Goal: Communication & Community: Participate in discussion

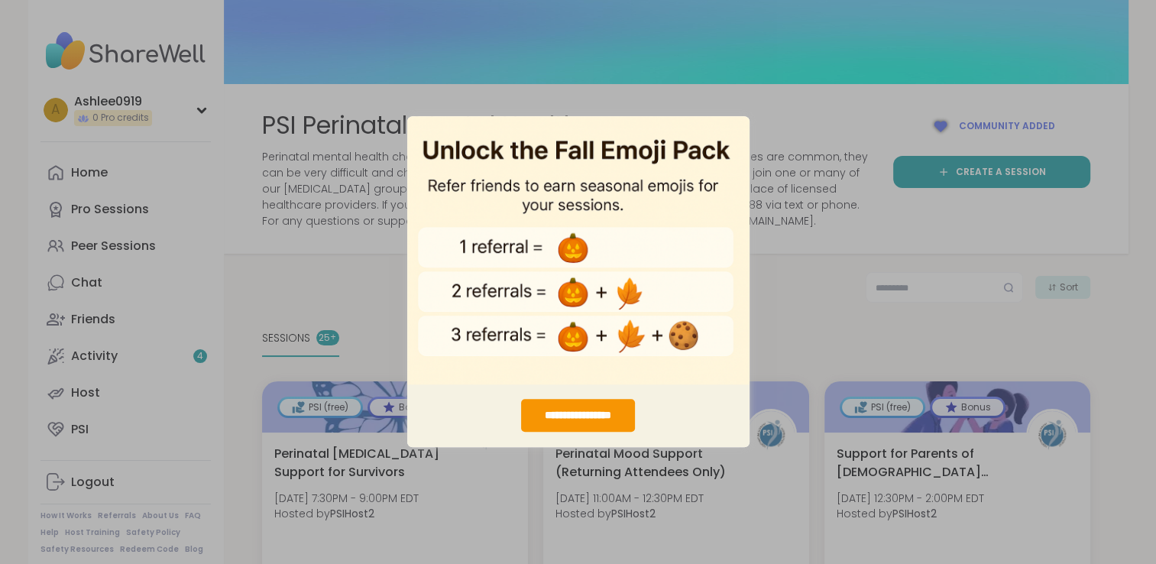
click at [780, 293] on div "**********" at bounding box center [578, 282] width 1156 height 564
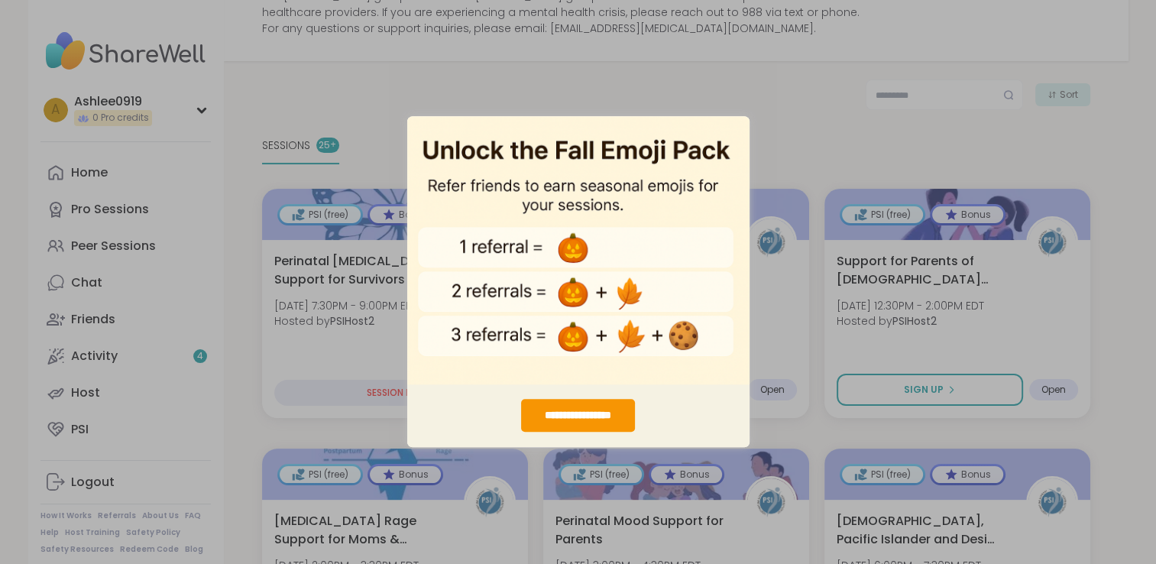
scroll to position [194, 0]
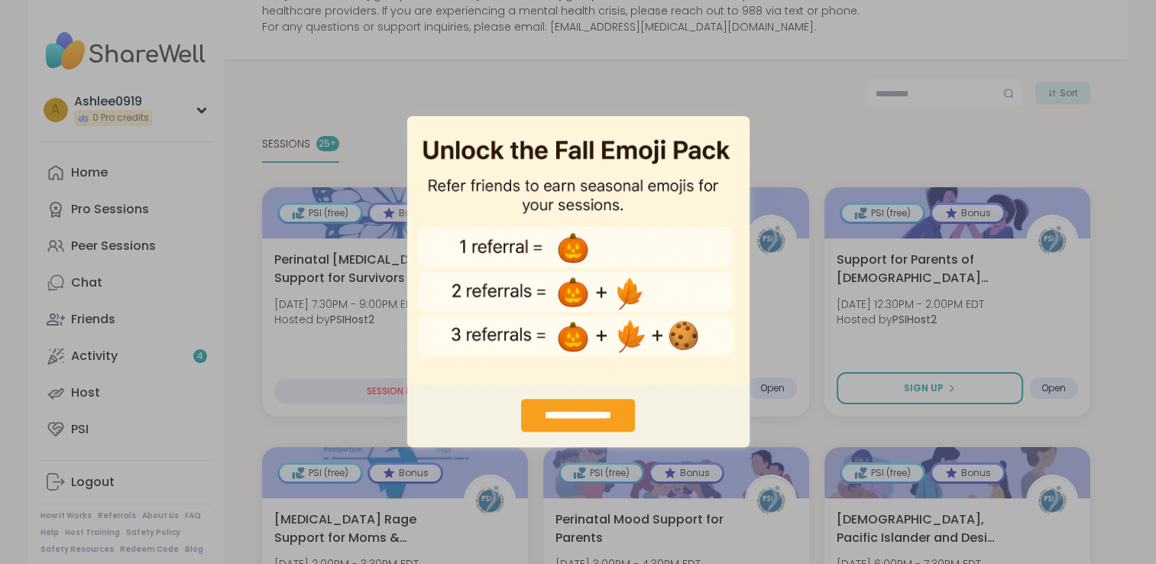
click at [588, 410] on div "**********" at bounding box center [578, 416] width 114 height 33
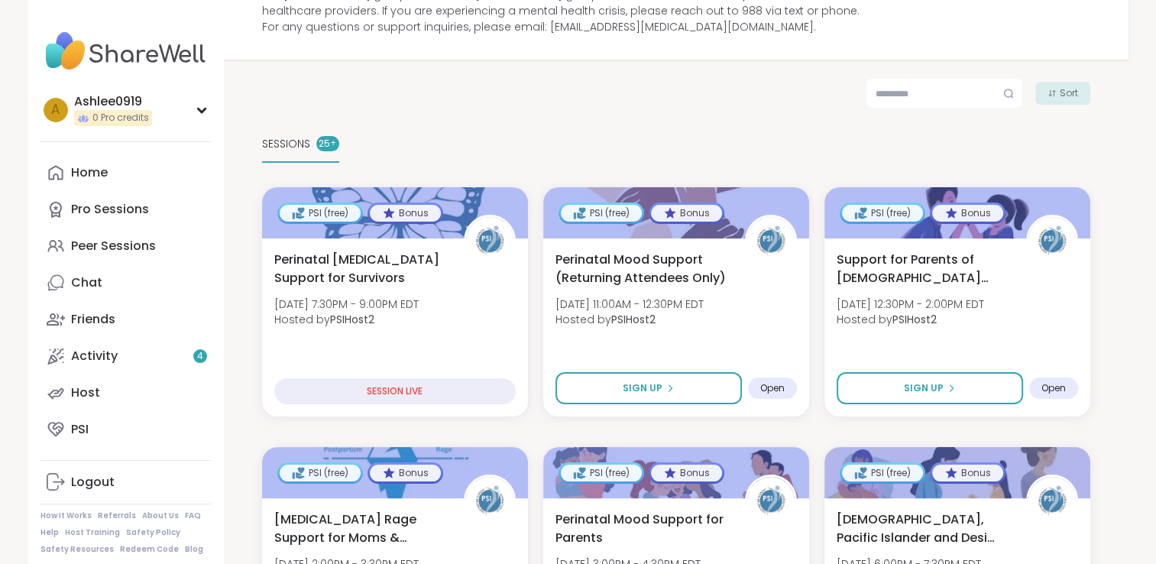
scroll to position [0, 0]
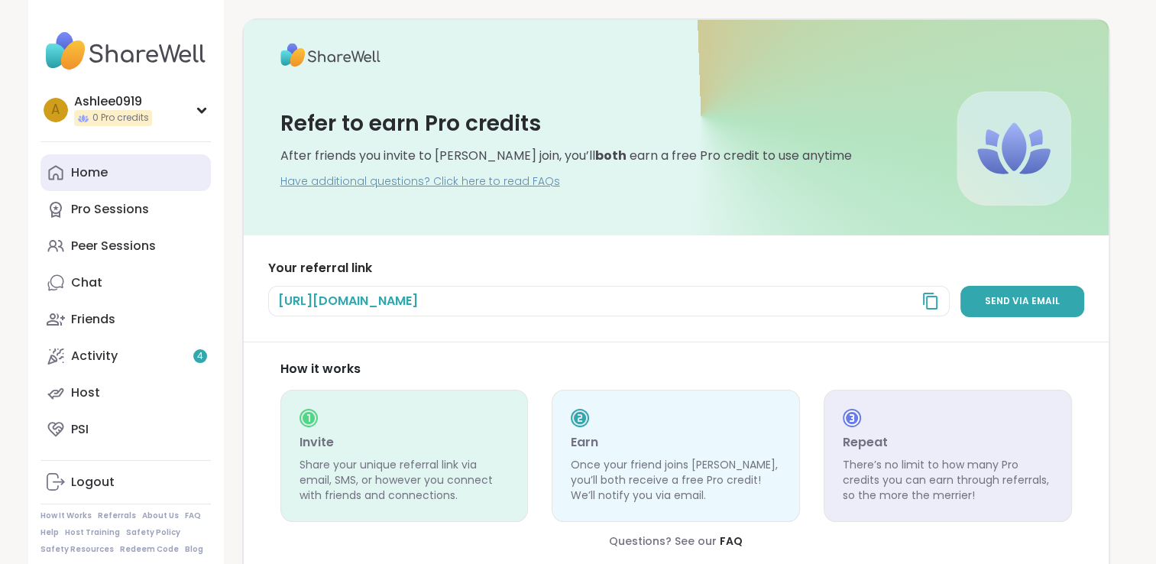
click at [95, 177] on div "Home" at bounding box center [89, 172] width 37 height 17
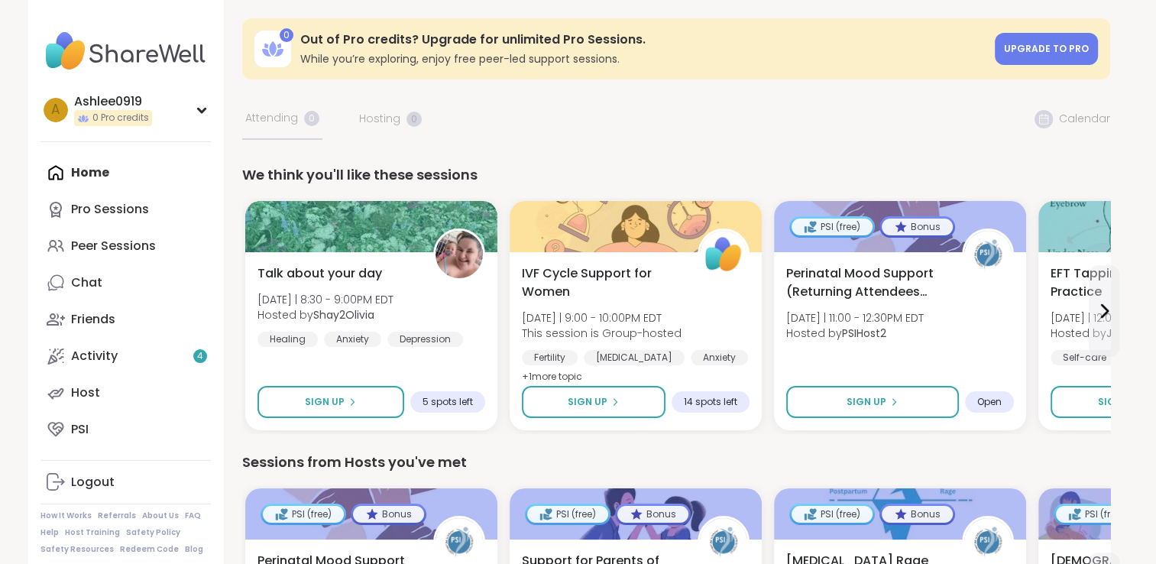
click at [104, 180] on div "Home Pro Sessions Peer Sessions Chat Friends Activity 4 Host PSI" at bounding box center [126, 300] width 170 height 293
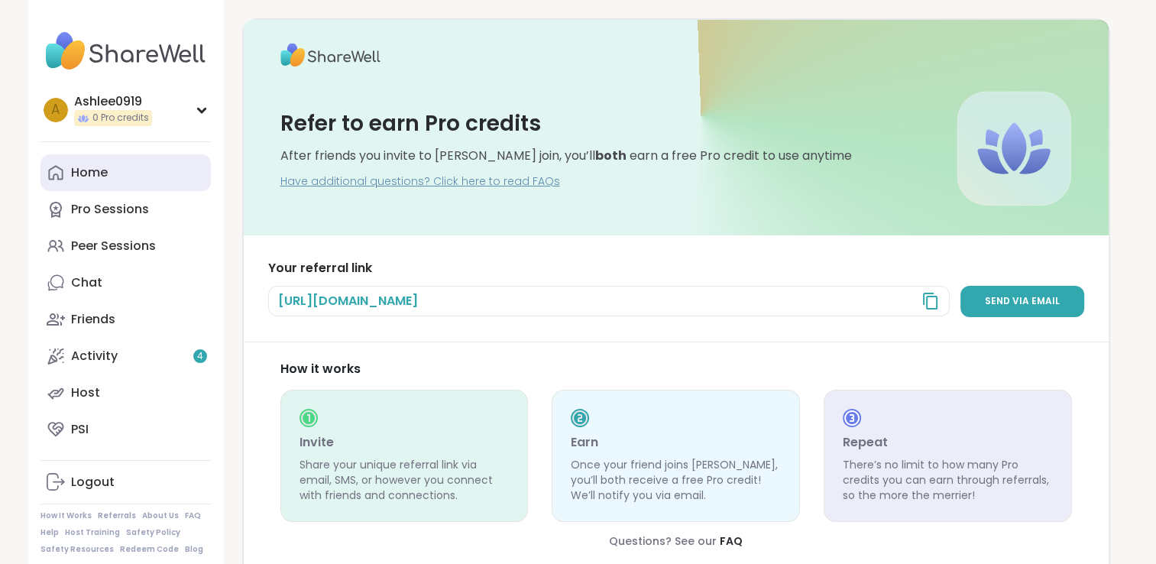
click at [93, 185] on link "Home" at bounding box center [126, 172] width 170 height 37
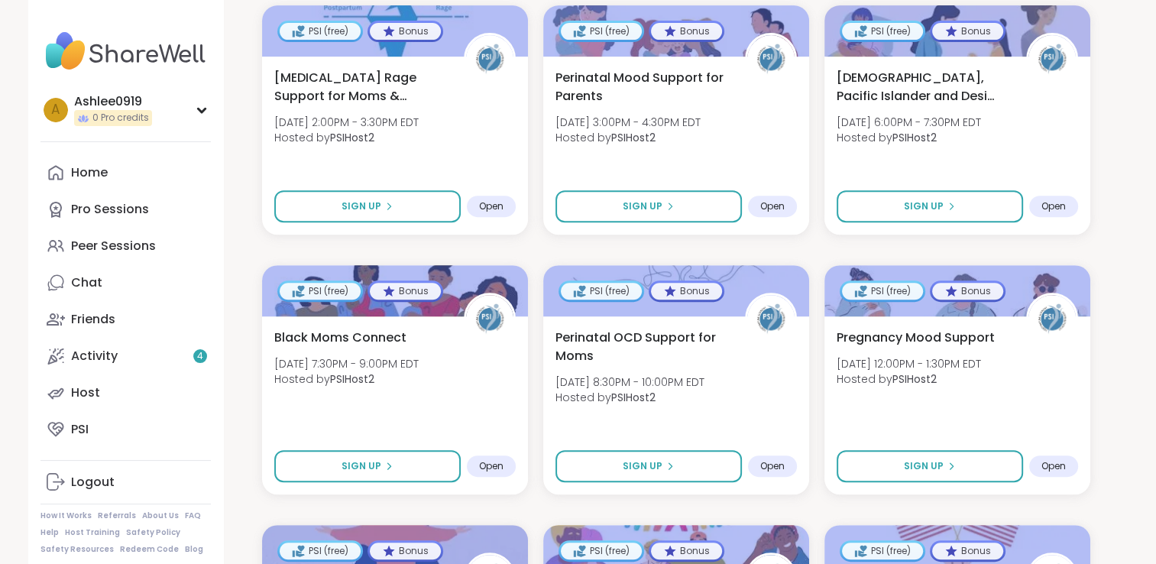
scroll to position [639, 0]
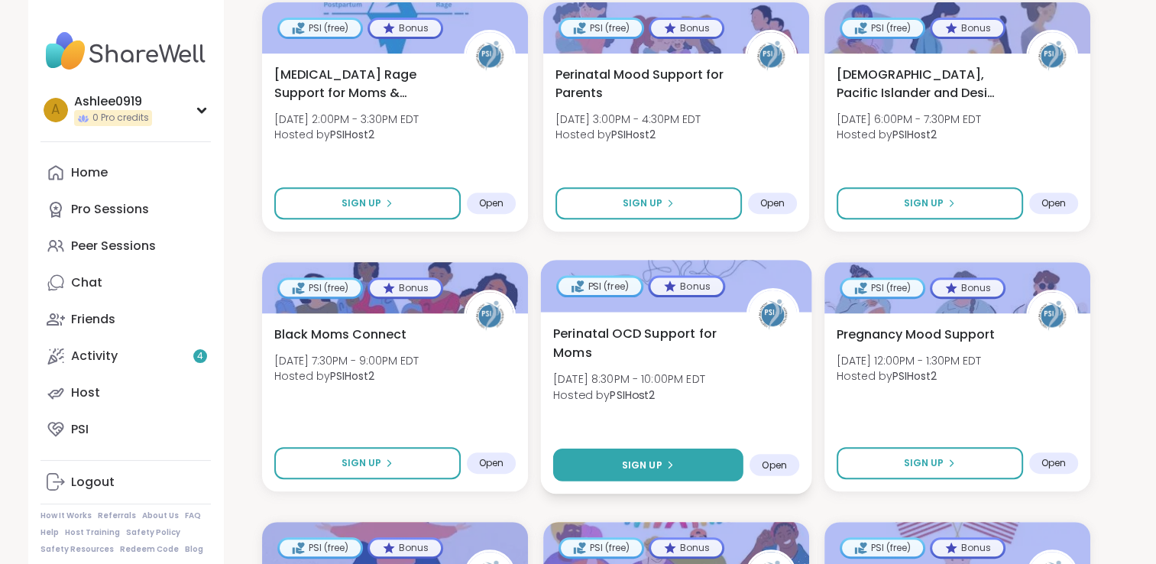
click at [661, 463] on div "Sign Up" at bounding box center [647, 465] width 53 height 14
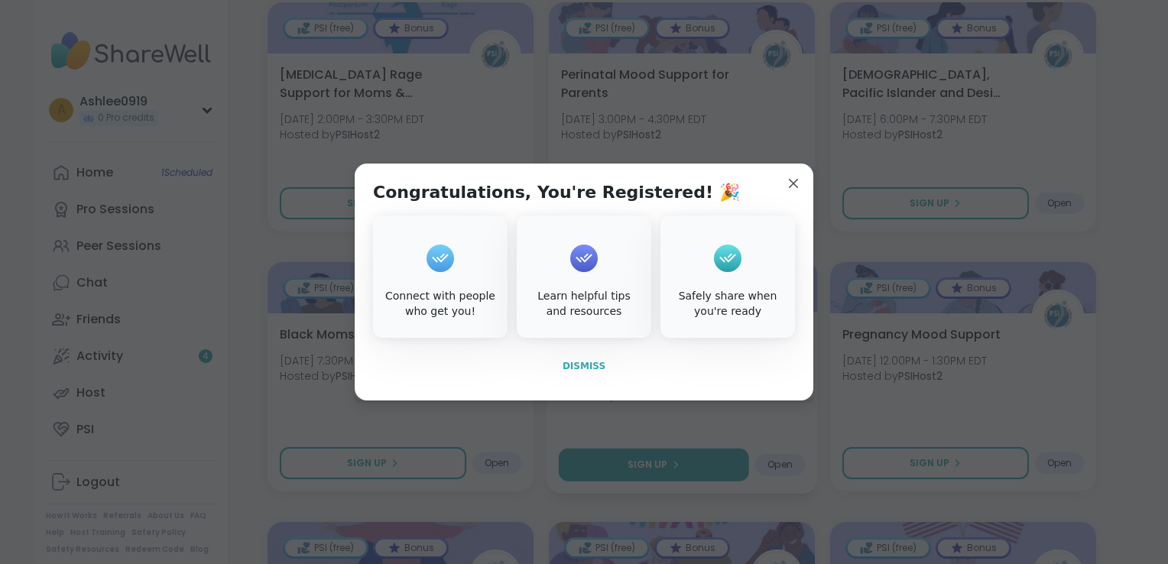
click at [570, 375] on button "Dismiss" at bounding box center [584, 366] width 422 height 32
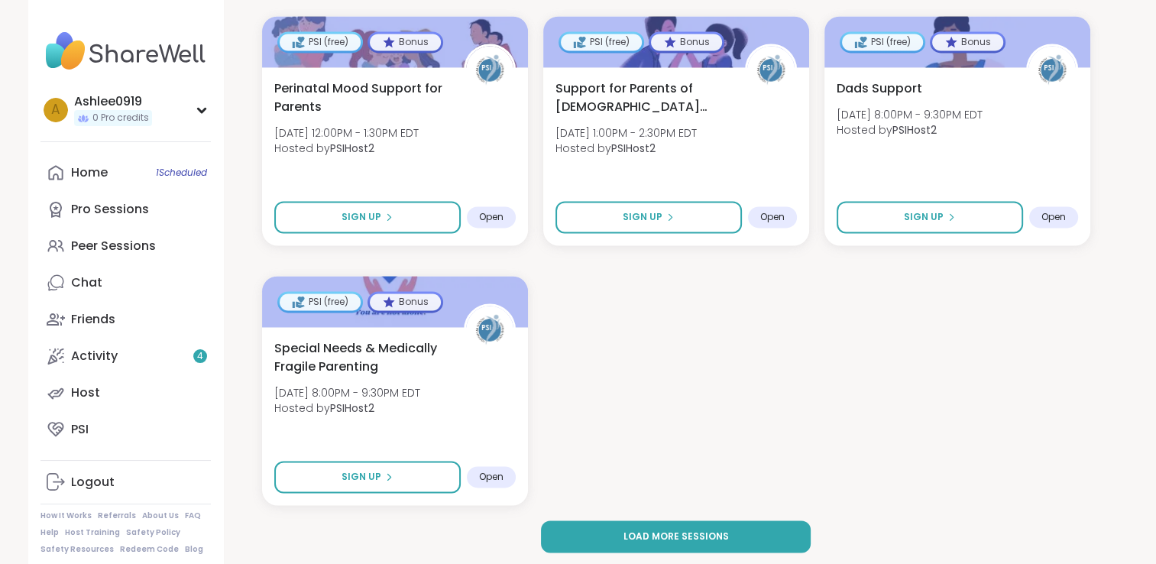
scroll to position [2221, 0]
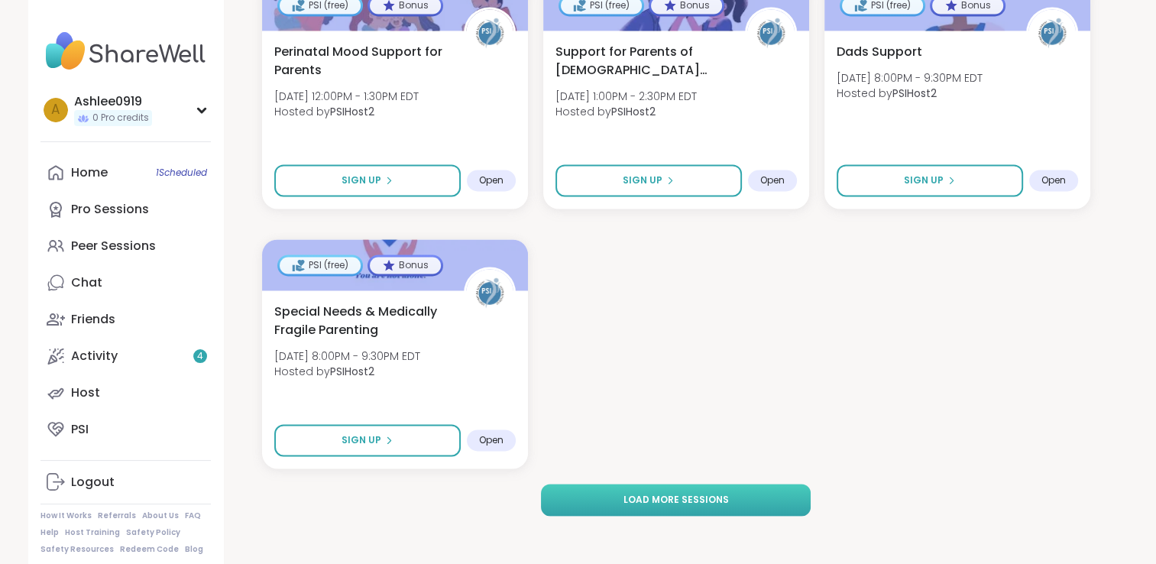
click at [624, 488] on button "Load more sessions" at bounding box center [676, 500] width 270 height 32
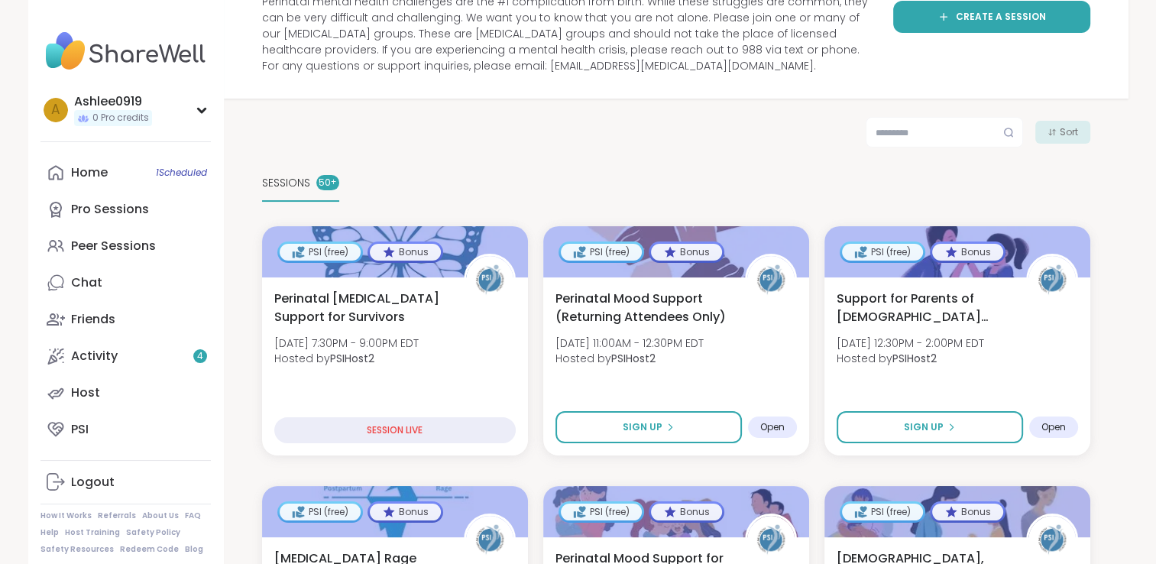
scroll to position [0, 0]
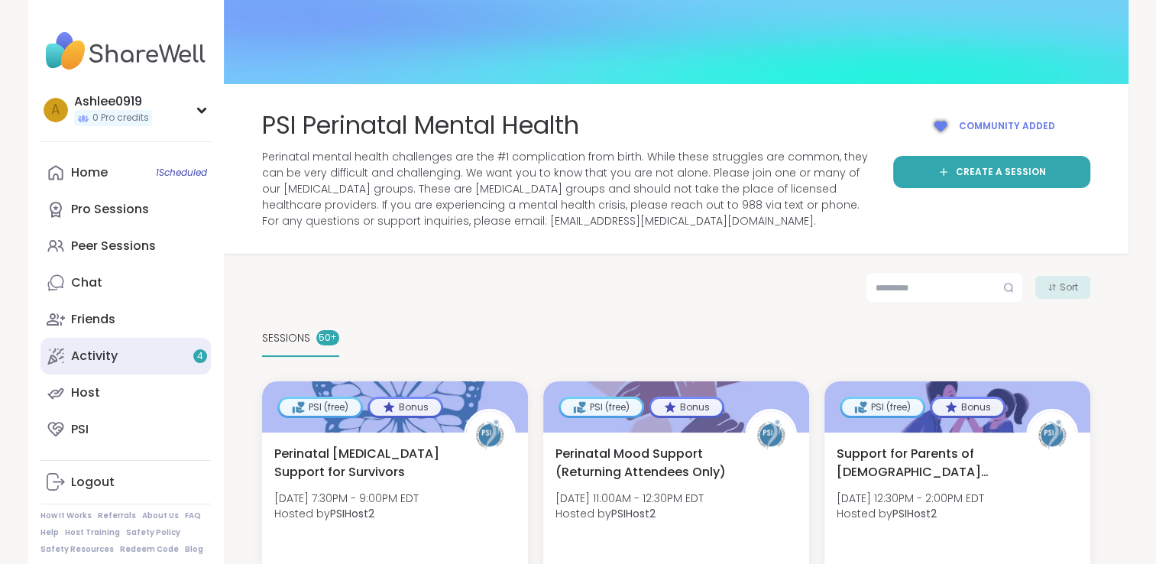
click at [158, 366] on link "Activity 4" at bounding box center [126, 356] width 170 height 37
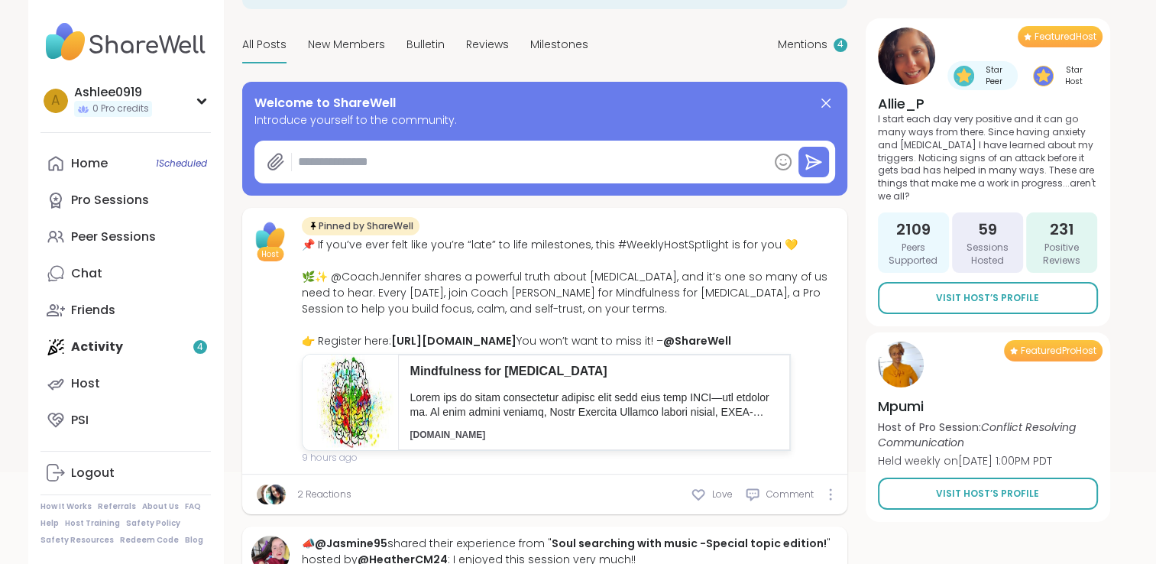
scroll to position [21, 0]
